Goal: Task Accomplishment & Management: Complete application form

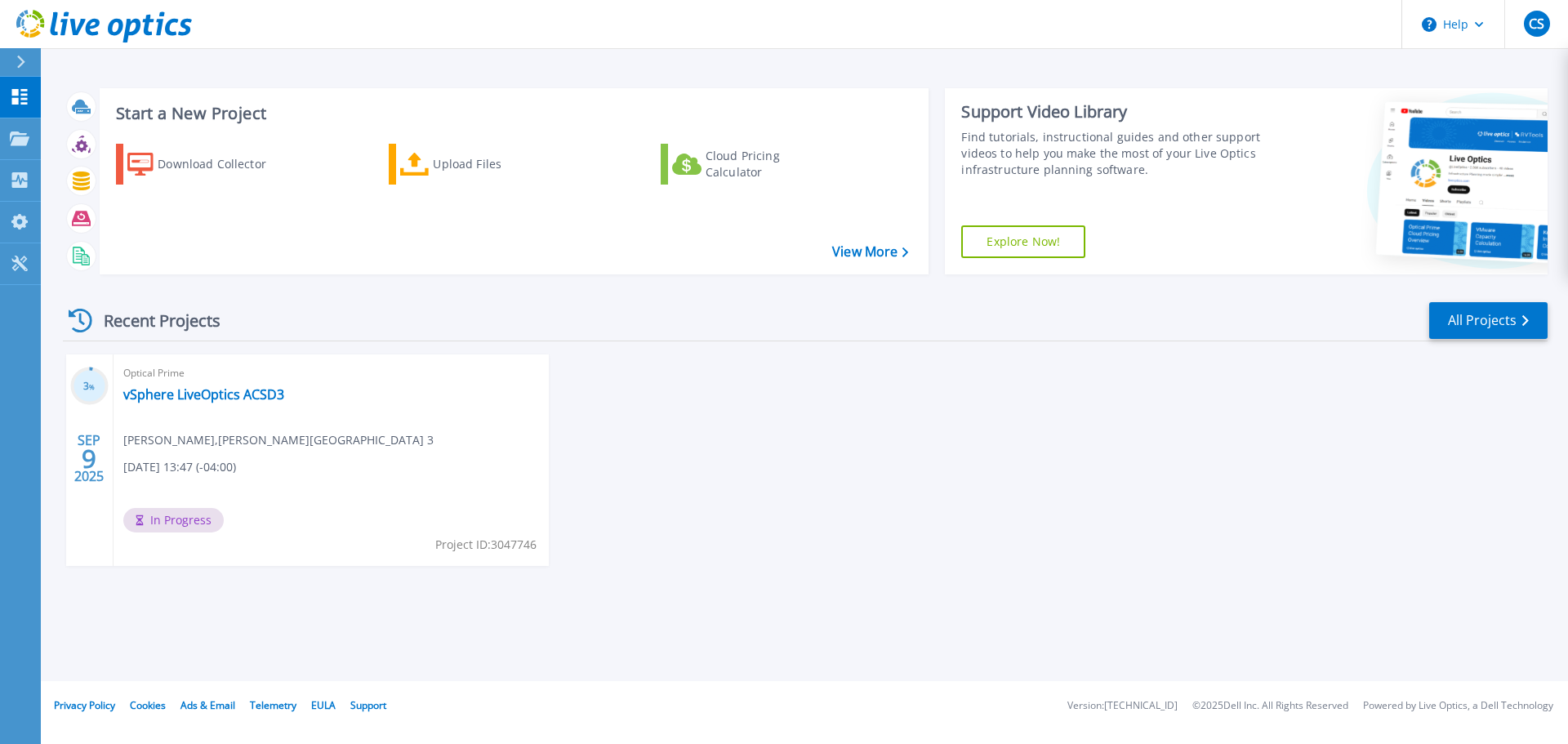
click at [733, 518] on div "3 % SEP 9 2025 Optical Prime vSphere LiveOptics ACSD3 Cameron Spires , ANDERSON…" at bounding box center [798, 475] width 1497 height 244
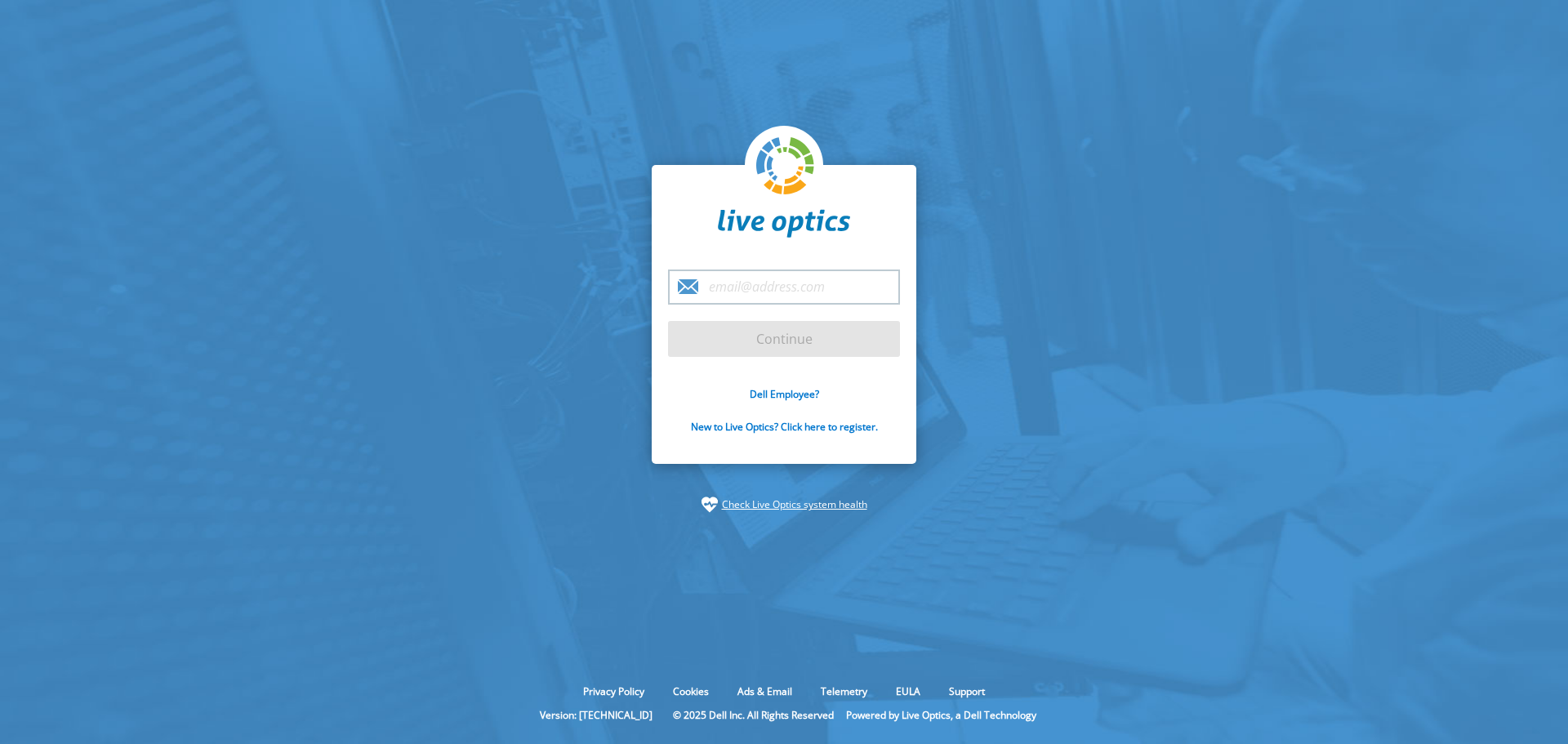
click at [765, 287] on input "email" at bounding box center [784, 287] width 232 height 35
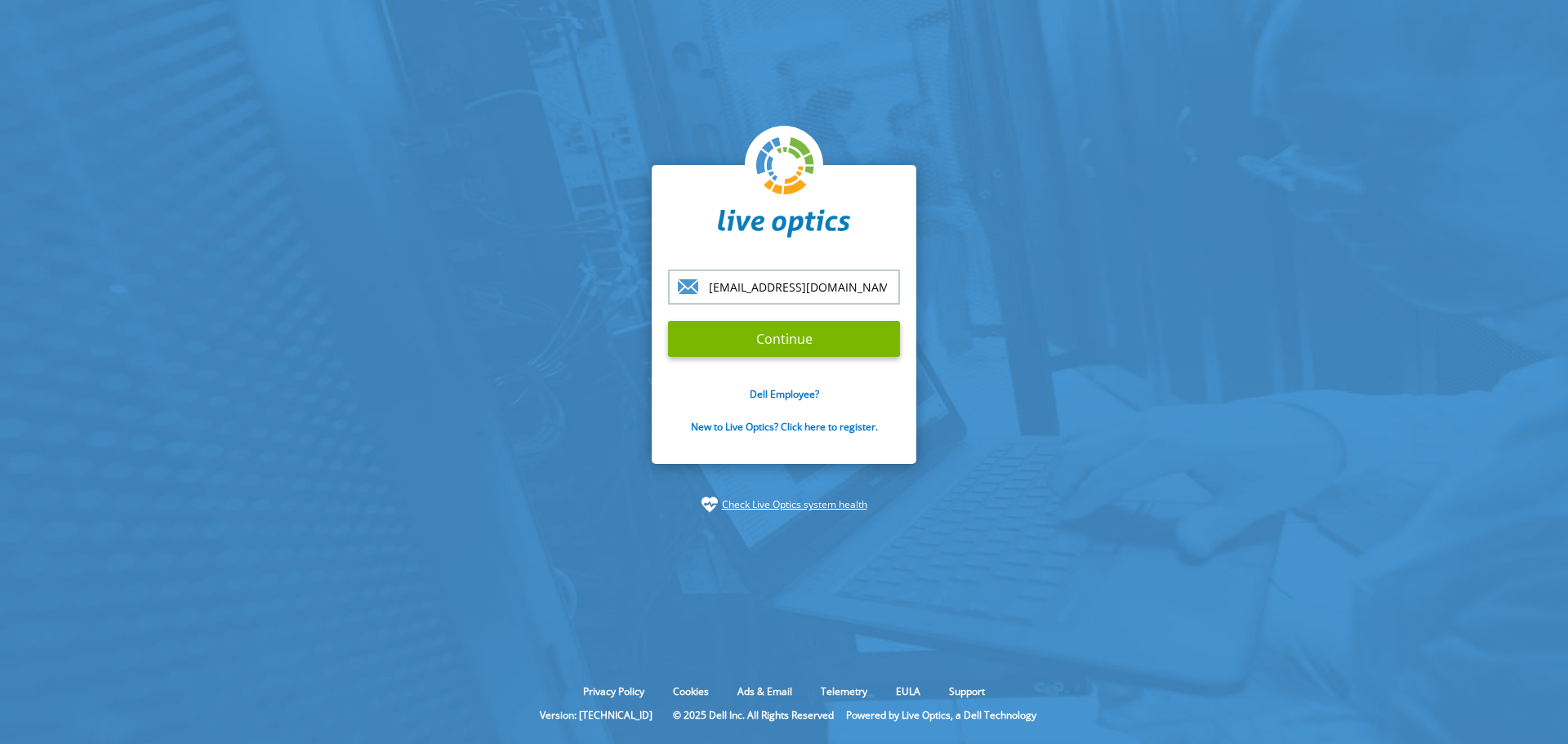
type input "spiresc@acsd3.org"
click at [668, 321] on input "Continue" at bounding box center [784, 339] width 232 height 36
click at [1083, 361] on section "spiresc@acsd3.org Continue Dell Employee? New to Live Optics? Click here to reg…" at bounding box center [784, 338] width 1568 height 677
click at [848, 340] on input "Continue" at bounding box center [784, 339] width 232 height 36
click at [762, 334] on input "Continue" at bounding box center [784, 339] width 232 height 36
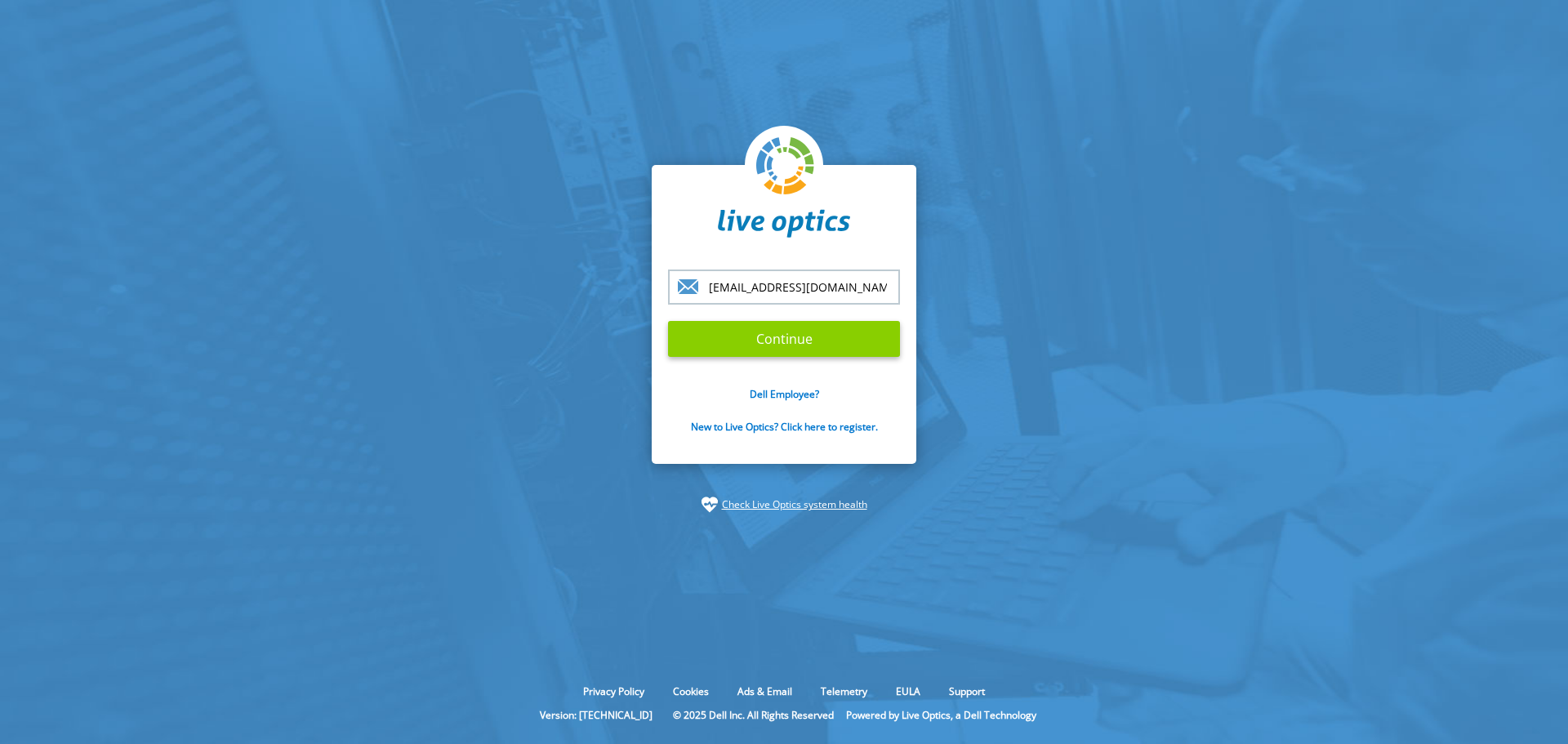
click at [762, 334] on input "Continue" at bounding box center [784, 339] width 232 height 36
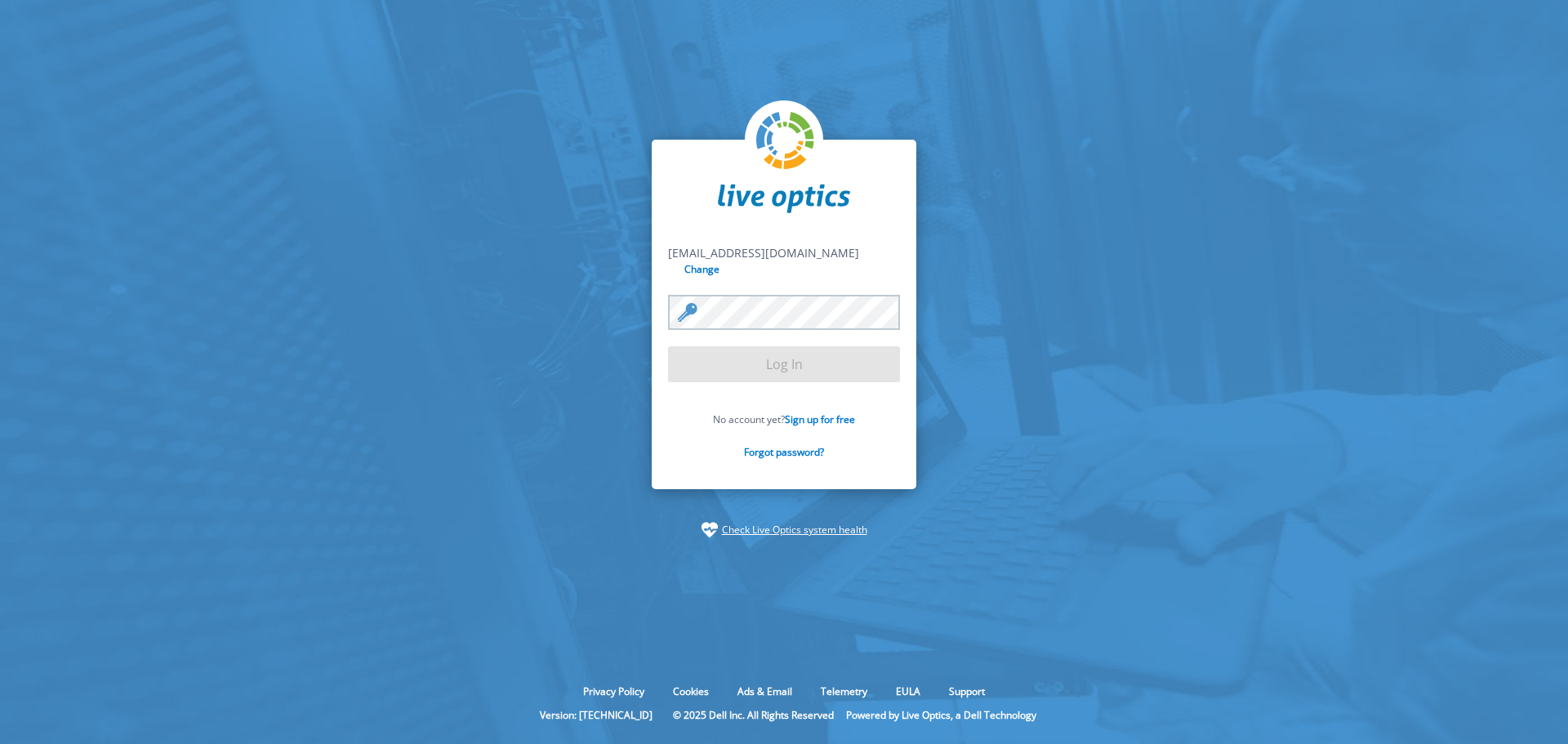
click at [762, 334] on form "spiresc@acsd3.org spiresc@acsd3.org Change Log In No account yet? Sign up for f…" at bounding box center [784, 361] width 232 height 232
click at [826, 365] on input "Log In" at bounding box center [784, 365] width 232 height 36
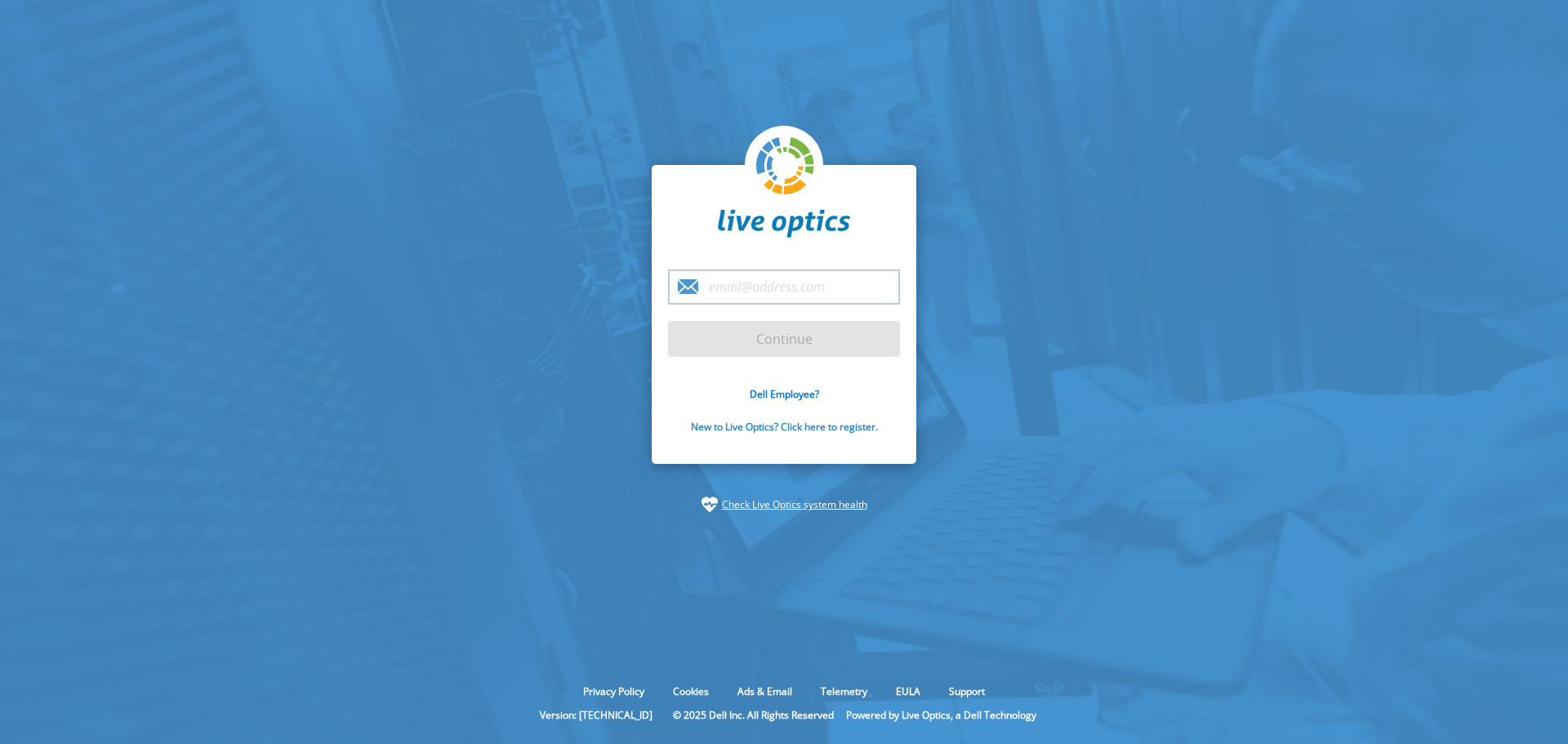
click at [785, 426] on link "New to Live Optics? Click here to register." at bounding box center [784, 426] width 187 height 14
